Goal: Information Seeking & Learning: Find specific page/section

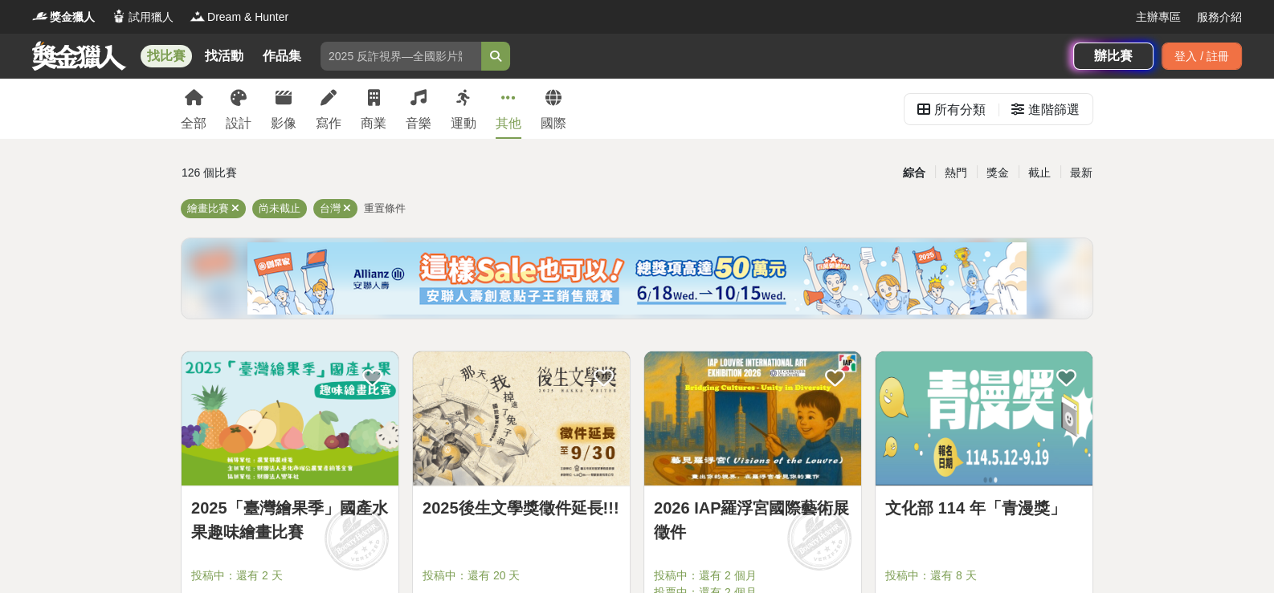
click at [514, 109] on link "其他" at bounding box center [508, 109] width 26 height 60
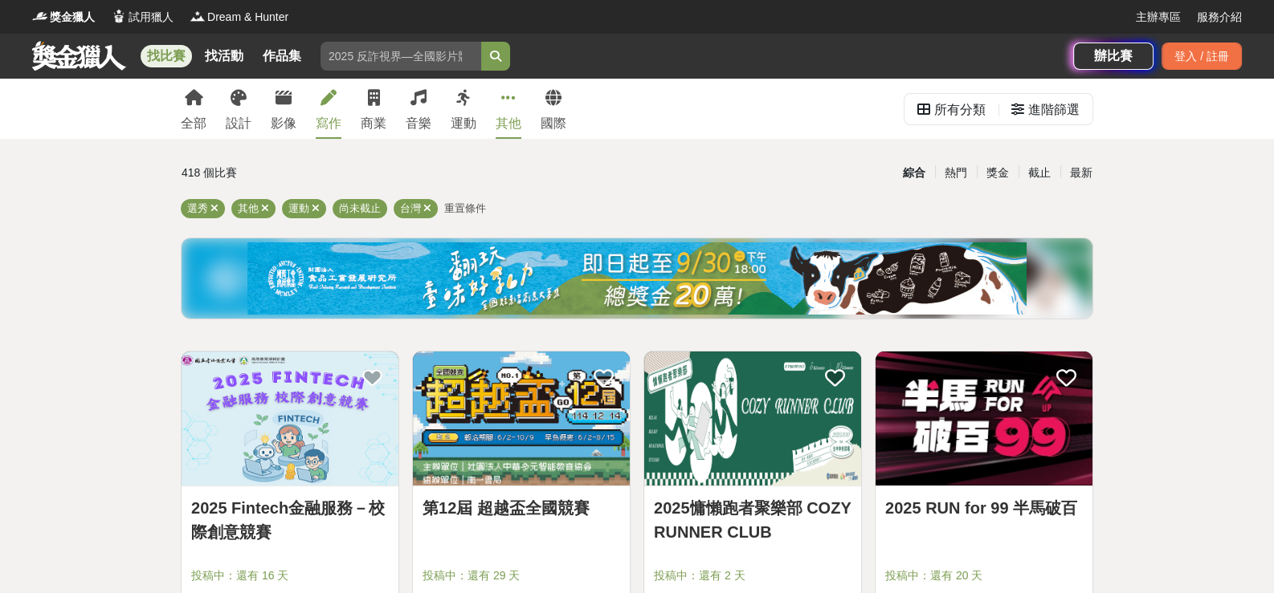
click at [324, 104] on icon at bounding box center [328, 98] width 16 height 16
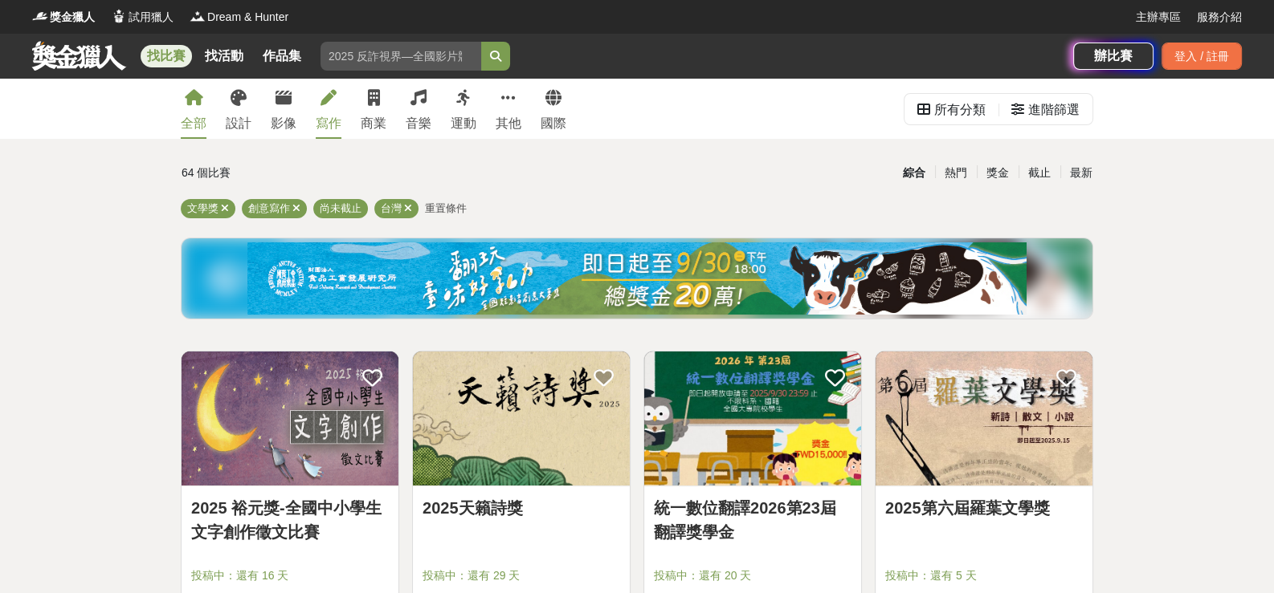
click at [191, 116] on div "全部" at bounding box center [194, 123] width 26 height 19
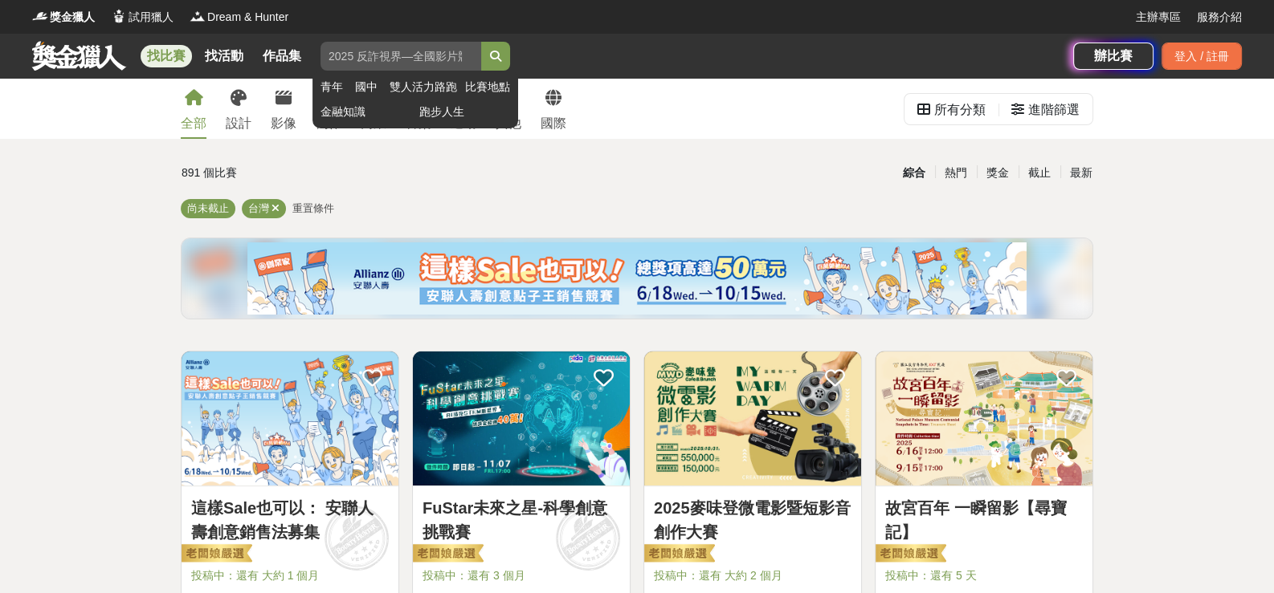
click at [350, 55] on input "search" at bounding box center [400, 56] width 161 height 29
type input "繪畫比賽"
click at [501, 55] on icon "submit" at bounding box center [495, 56] width 11 height 11
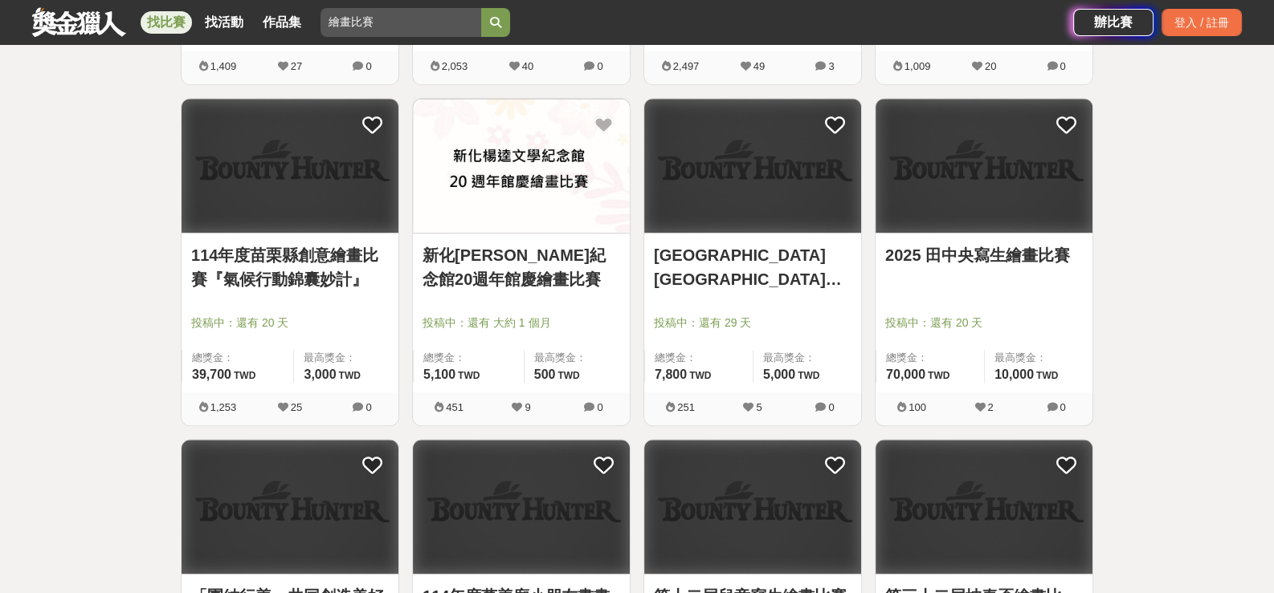
scroll to position [1124, 0]
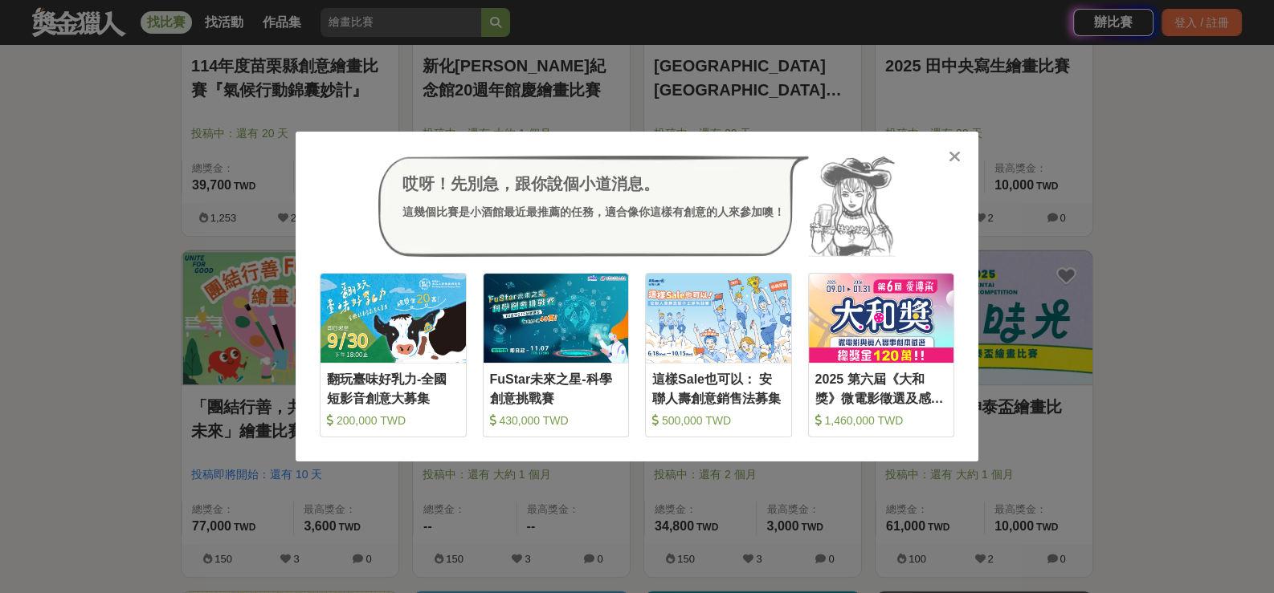
click at [956, 154] on icon at bounding box center [954, 157] width 12 height 16
